Goal: Task Accomplishment & Management: Use online tool/utility

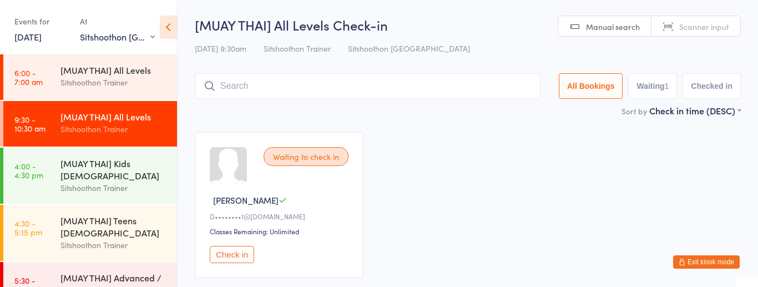
select select "2"
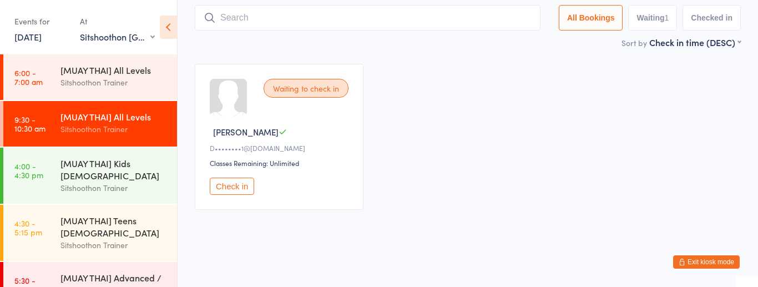
click at [116, 115] on div "[MUAY THAI] All Levels" at bounding box center [113, 116] width 107 height 12
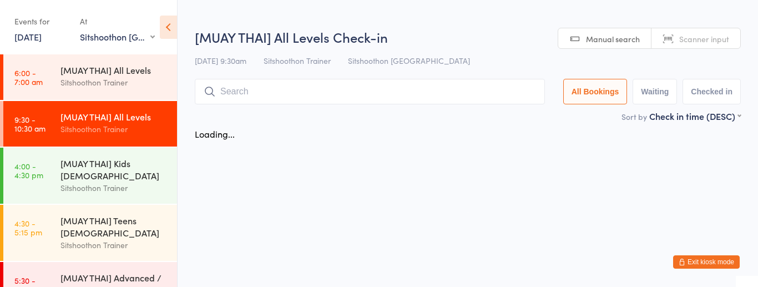
scroll to position [0, 0]
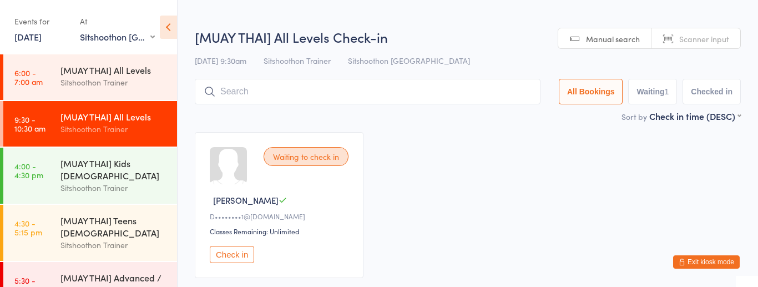
click at [124, 127] on div "Sitshoothon Trainer" at bounding box center [113, 129] width 107 height 13
click at [115, 83] on div "Sitshoothon Trainer" at bounding box center [113, 82] width 107 height 13
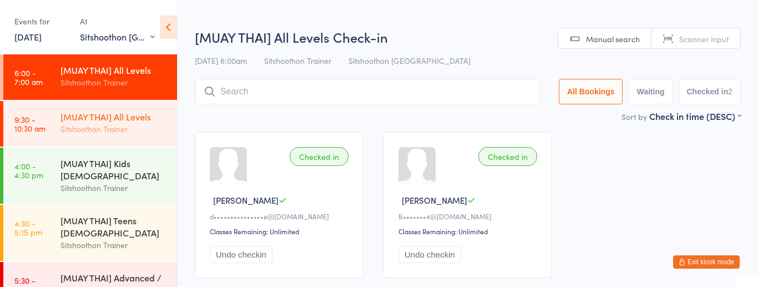
click at [108, 130] on div "Sitshoothon Trainer" at bounding box center [113, 129] width 107 height 13
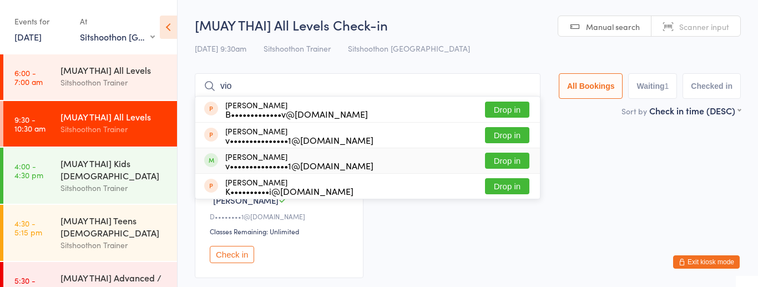
type input "vio"
click at [496, 163] on button "Drop in" at bounding box center [507, 161] width 44 height 16
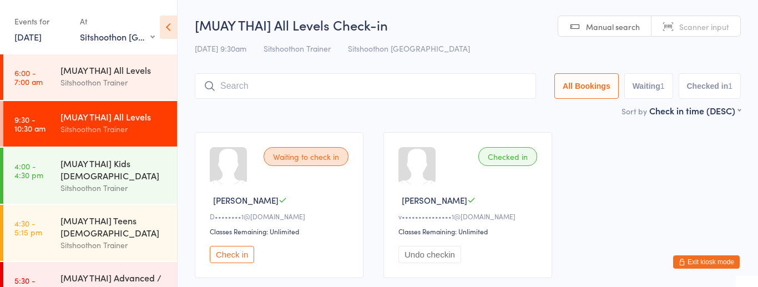
click at [240, 254] on button "Check in" at bounding box center [232, 254] width 44 height 17
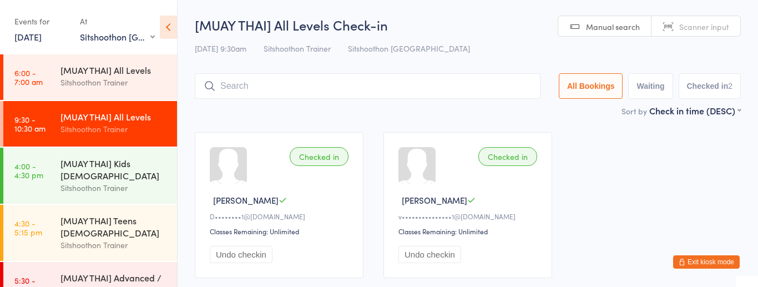
click at [333, 88] on input "search" at bounding box center [368, 86] width 346 height 26
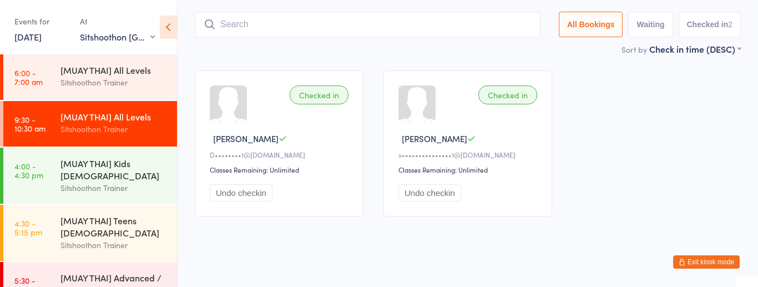
scroll to position [68, 0]
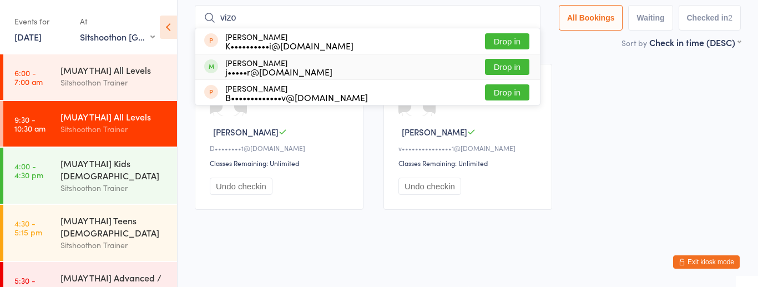
type input "vizo"
click at [503, 70] on button "Drop in" at bounding box center [507, 67] width 44 height 16
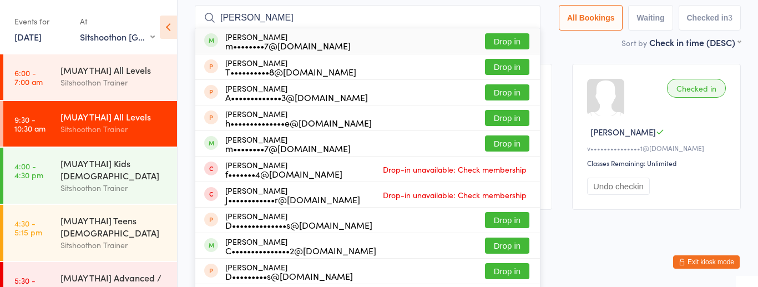
type input "[PERSON_NAME]"
click at [512, 45] on button "Drop in" at bounding box center [507, 41] width 44 height 16
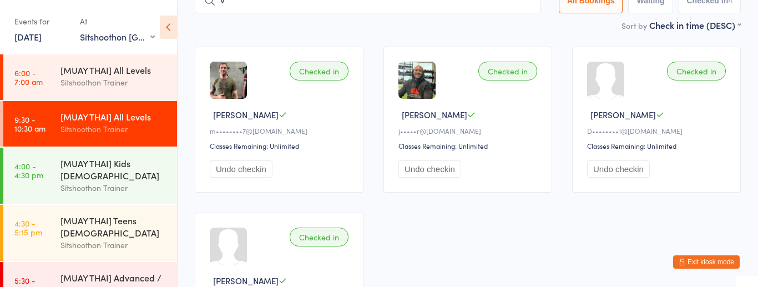
scroll to position [81, 0]
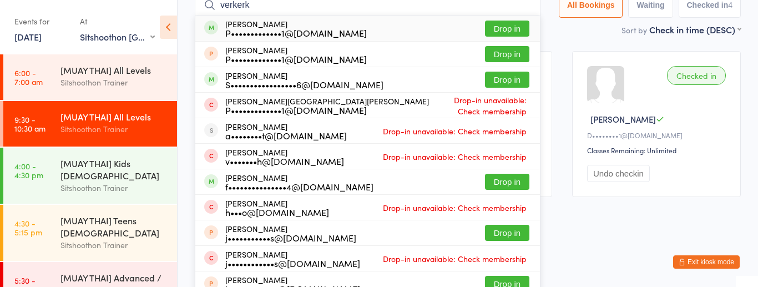
type input "verkerk"
click at [516, 32] on button "Drop in" at bounding box center [507, 29] width 44 height 16
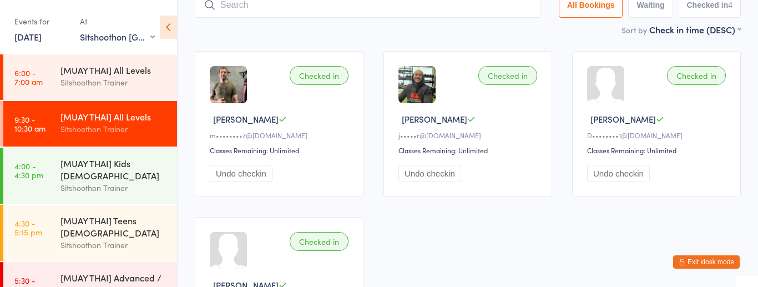
scroll to position [73, 0]
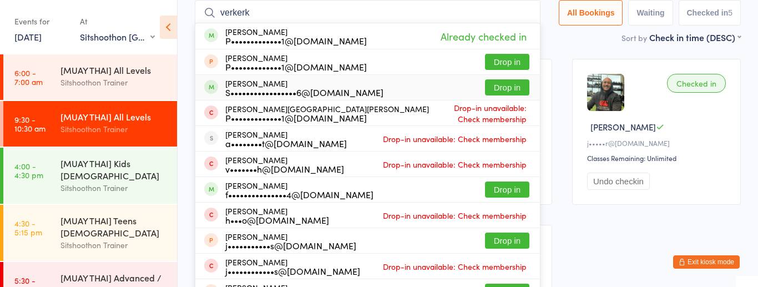
type input "verkerk"
click at [514, 92] on button "Drop in" at bounding box center [507, 87] width 44 height 16
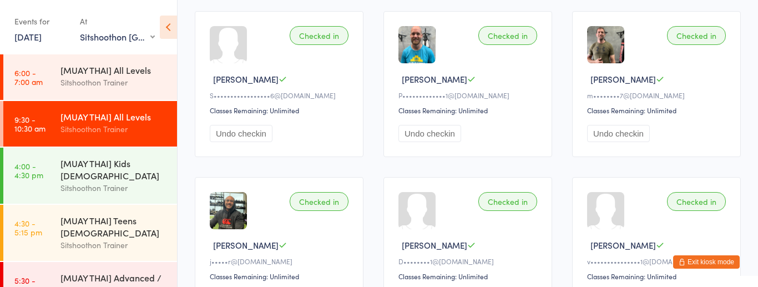
scroll to position [0, 0]
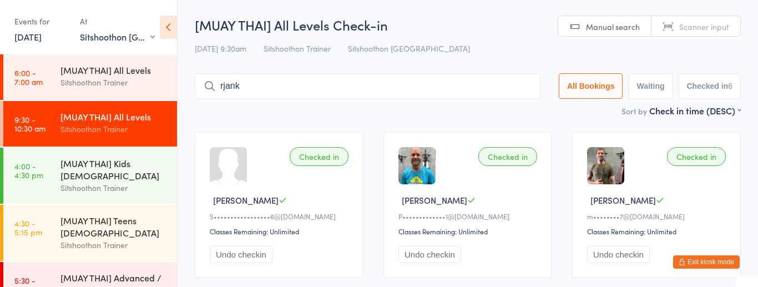
type input "rjanku"
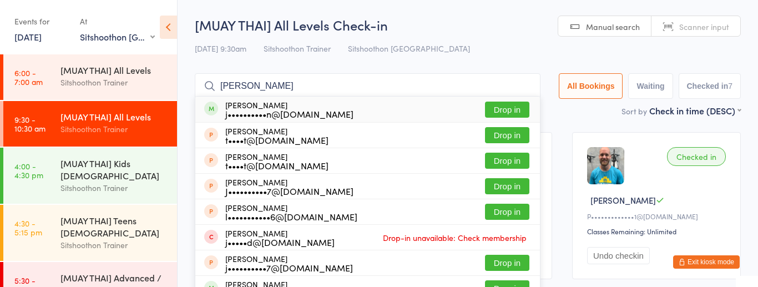
type input "[PERSON_NAME]"
click at [510, 108] on button "Drop in" at bounding box center [507, 110] width 44 height 16
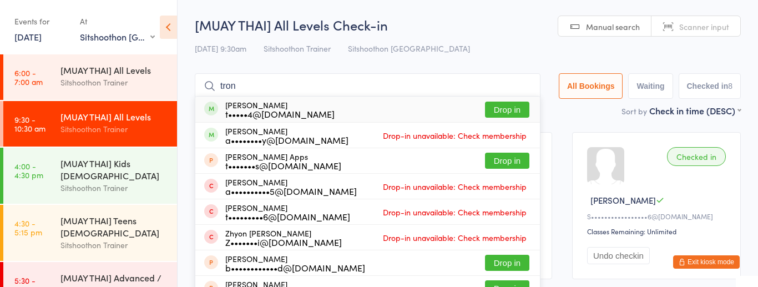
type input "tron"
click at [495, 116] on button "Drop in" at bounding box center [507, 110] width 44 height 16
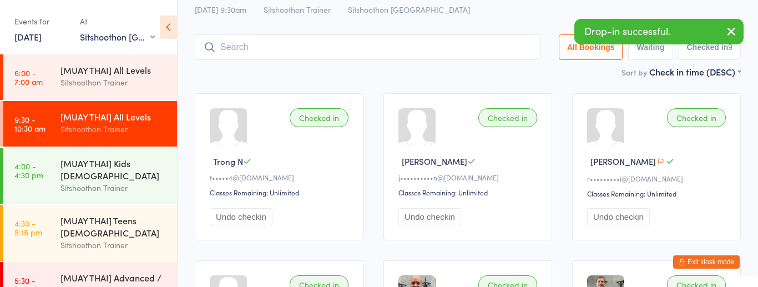
scroll to position [43, 0]
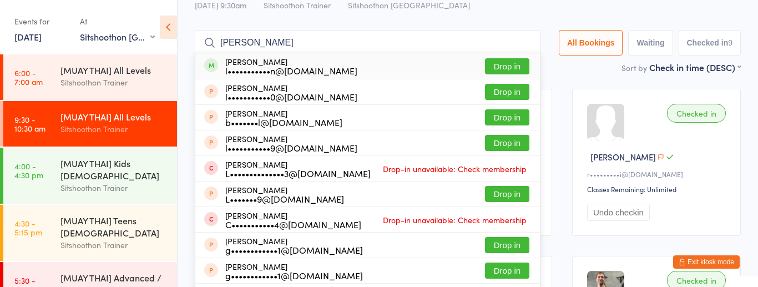
type input "[PERSON_NAME]"
click at [499, 66] on button "Drop in" at bounding box center [507, 66] width 44 height 16
